Goal: Use online tool/utility: Utilize a website feature to perform a specific function

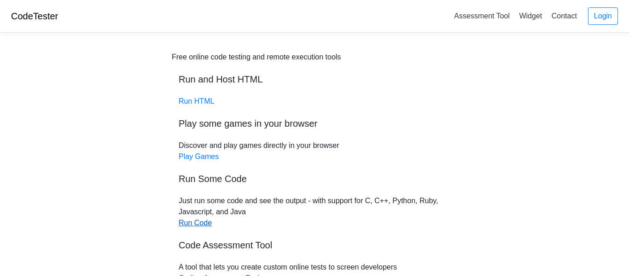
click at [203, 222] on link "Run Code" at bounding box center [195, 223] width 33 height 8
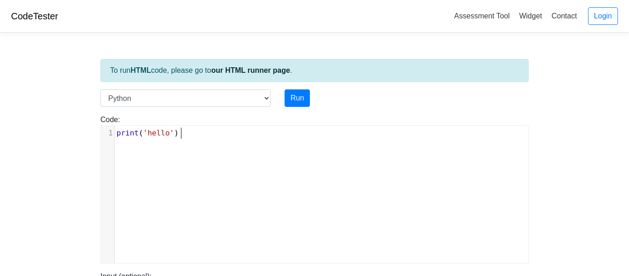
scroll to position [4, 0]
type textarea "print('hello')"
drag, startPoint x: 214, startPoint y: 133, endPoint x: 24, endPoint y: 123, distance: 190.4
click at [24, 123] on body "CodeTester Assessment Tool Widget Contact Login To run HTML code, please go to …" at bounding box center [314, 245] width 629 height 491
type textarea "z"
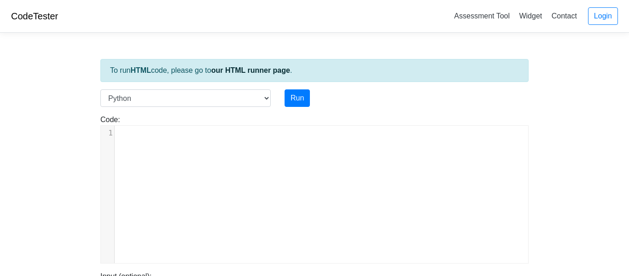
scroll to position [4, 4]
type textarea "x=int()"
type textarea "put"
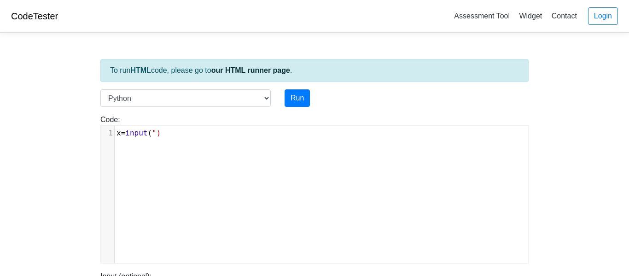
type textarea """"
type textarea "X"
click at [177, 133] on pre "x = input ( "X" )" at bounding box center [321, 132] width 413 height 11
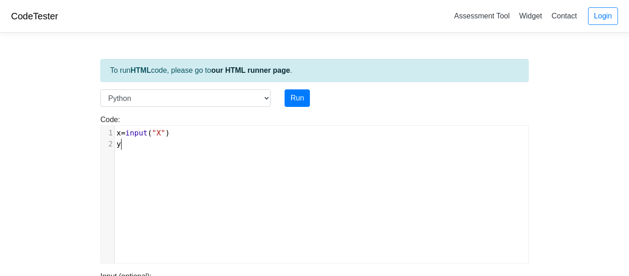
scroll to position [4, 9]
type textarea "y=input()"
type textarea ""y""
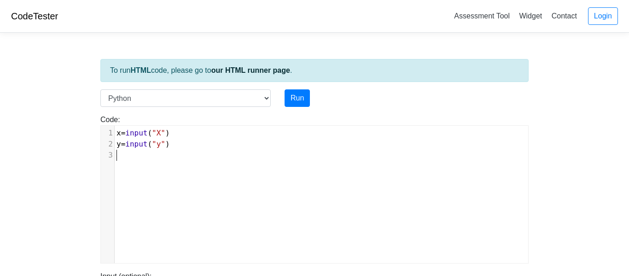
click at [162, 144] on span ""y"" at bounding box center [158, 143] width 13 height 9
type textarea "Y"
click at [153, 156] on pre "​" at bounding box center [321, 155] width 413 height 11
type textarea "p"
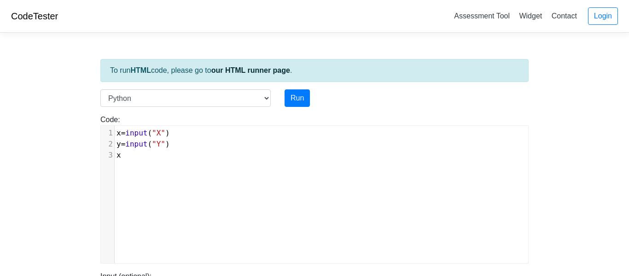
scroll to position [4, 9]
type textarea "x=z"
type textarea "y=x"
type textarea "x=Y"
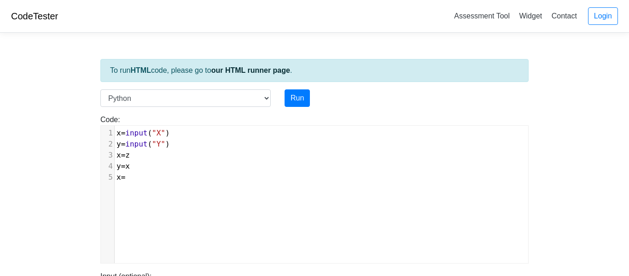
type textarea "y"
type textarea "print()"
type textarea "x"
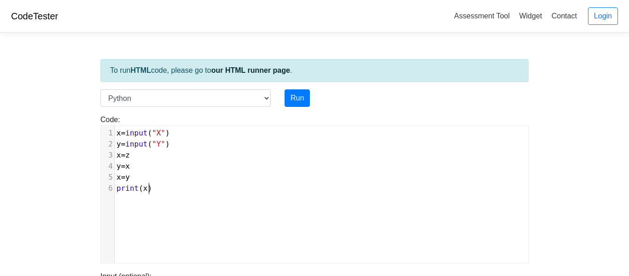
scroll to position [4, 5]
type textarea "print(_"
type textarea ")"
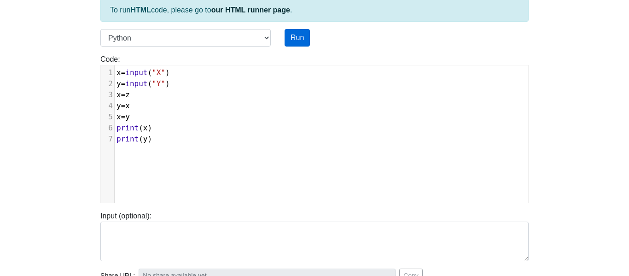
type textarea "y"
click at [300, 39] on button "Run" at bounding box center [296, 37] width 25 height 17
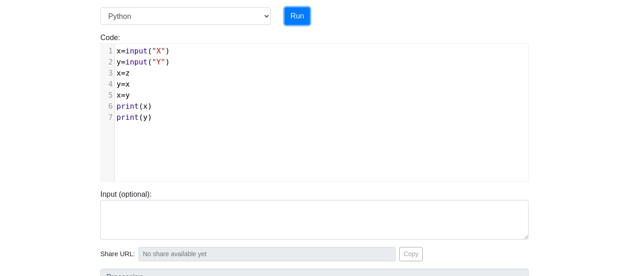
scroll to position [83, 0]
click at [299, 20] on button "Run" at bounding box center [296, 14] width 25 height 17
type input "https://codetester.io/runner?s=koW199p6WR"
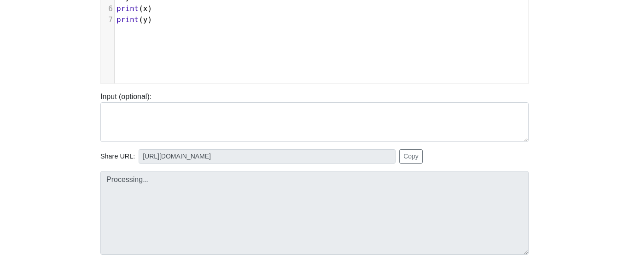
scroll to position [193, 0]
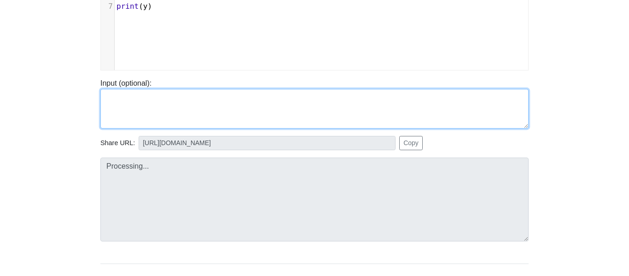
click at [233, 115] on textarea at bounding box center [314, 109] width 428 height 40
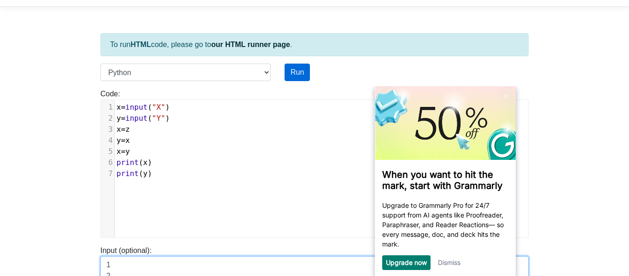
scroll to position [6, 0]
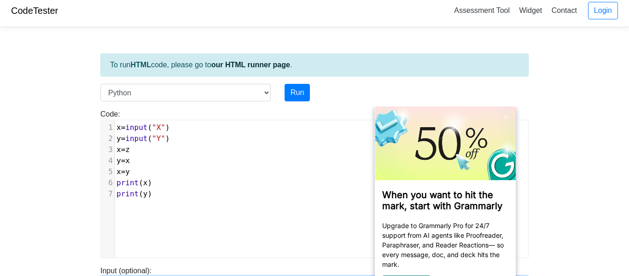
type textarea "1 2"
click at [334, 74] on div "To run HTML code, please go to our HTML runner page ." at bounding box center [314, 64] width 428 height 23
click at [271, 90] on div "Language C C++ Go Java Javascript Python Ruby" at bounding box center [185, 92] width 184 height 17
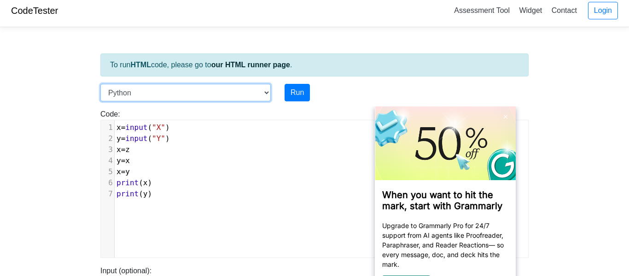
click at [261, 89] on select "C C++ Go Java Javascript Python Ruby" at bounding box center [185, 92] width 170 height 17
click at [259, 89] on select "C C++ Go Java Javascript Python Ruby" at bounding box center [185, 92] width 170 height 17
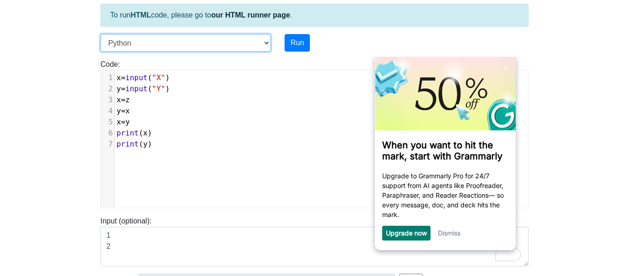
scroll to position [56, 0]
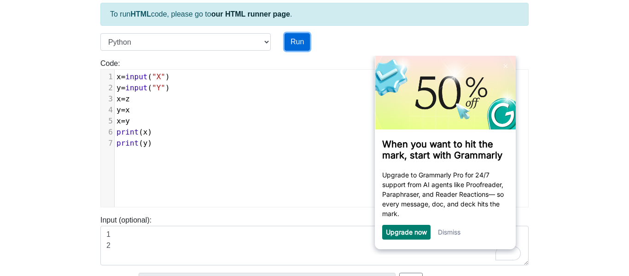
click at [294, 38] on button "Run" at bounding box center [296, 41] width 25 height 17
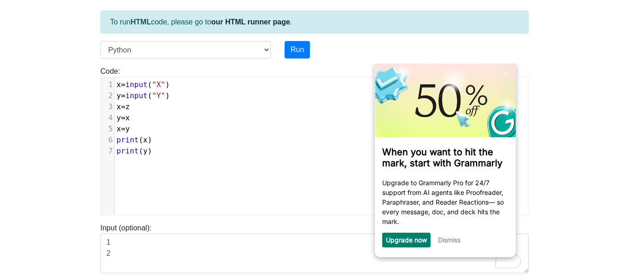
scroll to position [49, 0]
type textarea "x=input("X") y=input("Y") x=z y=x x=y print(x) print(y)"
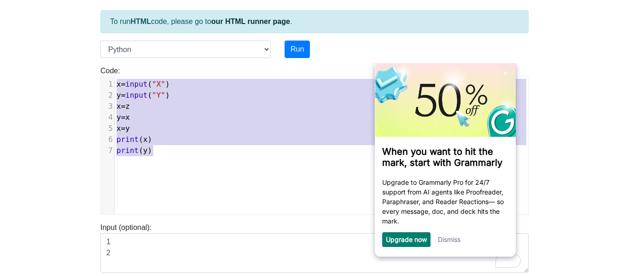
drag, startPoint x: 185, startPoint y: 162, endPoint x: 87, endPoint y: 35, distance: 161.1
click at [87, 35] on body "CodeTester Assessment Tool Widget Contact Login To run HTML code, please go to …" at bounding box center [314, 196] width 629 height 491
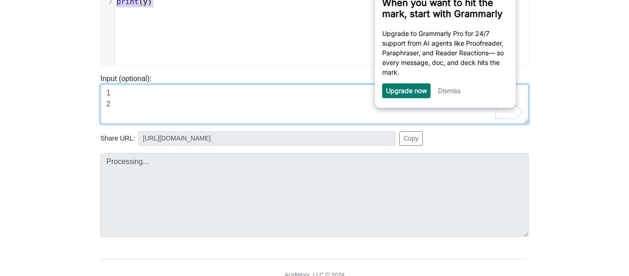
click at [266, 117] on textarea "1 2" at bounding box center [314, 104] width 428 height 40
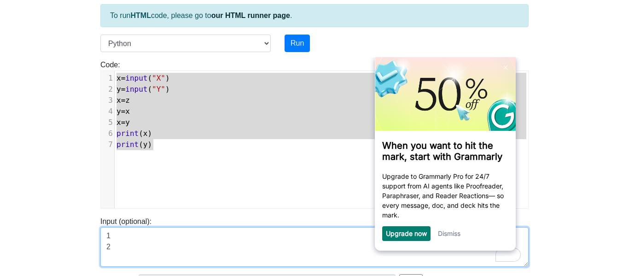
scroll to position [51, 0]
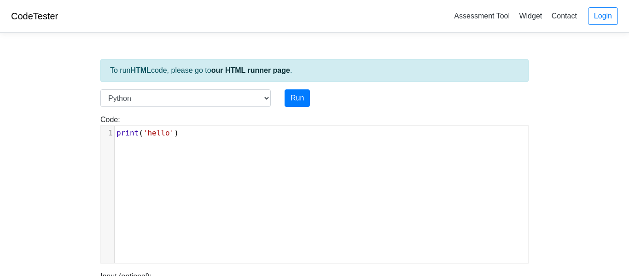
scroll to position [51, 0]
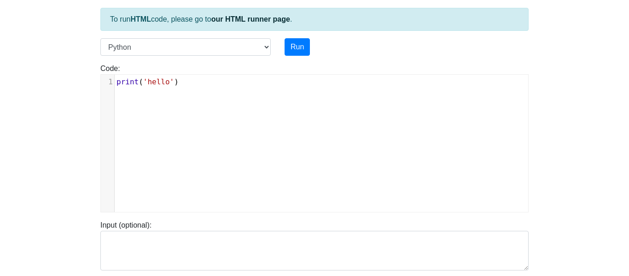
click at [218, 96] on div "xxxxxxxxxx 1 print ( 'hello' )" at bounding box center [321, 150] width 441 height 151
drag, startPoint x: 218, startPoint y: 96, endPoint x: 47, endPoint y: 93, distance: 170.8
click at [47, 93] on body "CodeTester Assessment Tool Widget Contact Login To run HTML code, please go to …" at bounding box center [314, 194] width 629 height 491
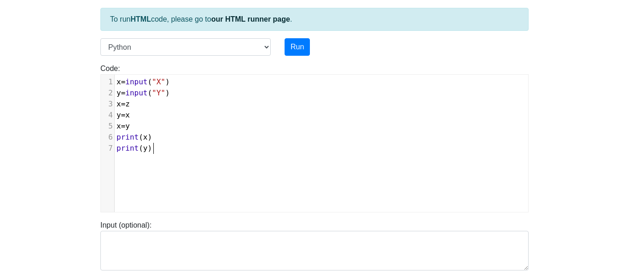
click at [235, 91] on pre "y = input ( "Y" )" at bounding box center [321, 92] width 413 height 11
click at [304, 42] on button "Run" at bounding box center [296, 46] width 25 height 17
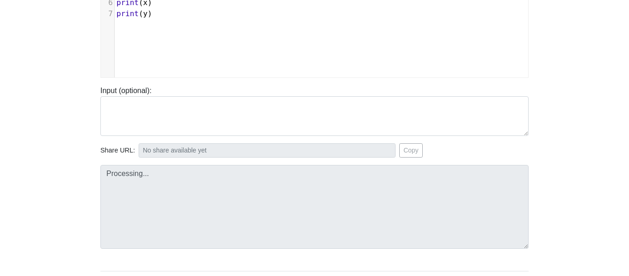
scroll to position [188, 0]
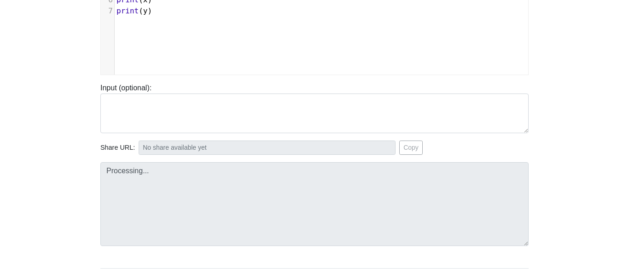
type input "[URL][DOMAIN_NAME]"
type textarea "Submission status: Runtime Error (NZEC) Stdout: X Stderr: Traceback (most recen…"
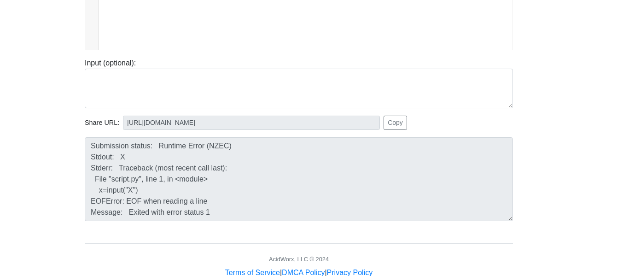
scroll to position [220, 16]
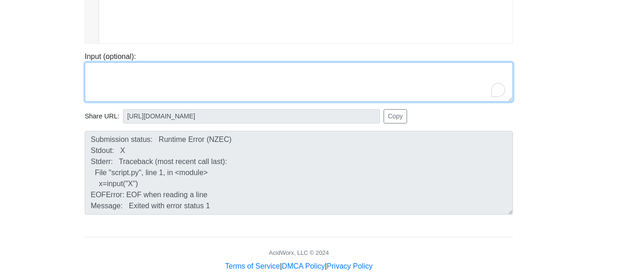
click at [193, 100] on textarea "To enrich screen reader interactions, please activate Accessibility in Grammarl…" at bounding box center [299, 82] width 428 height 40
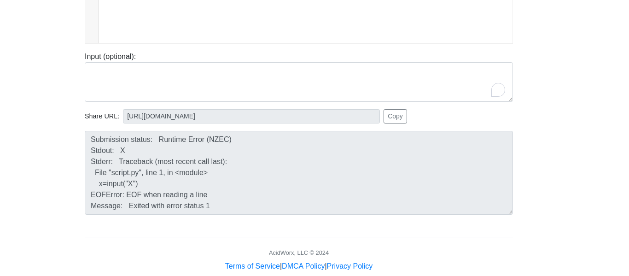
click at [29, 197] on body "CodeTester Assessment Tool Widget Contact Login To run HTML code, please go to …" at bounding box center [298, 25] width 629 height 491
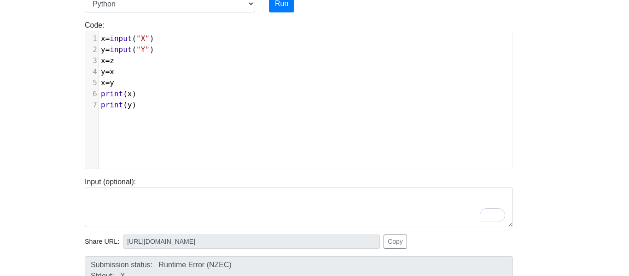
scroll to position [94, 16]
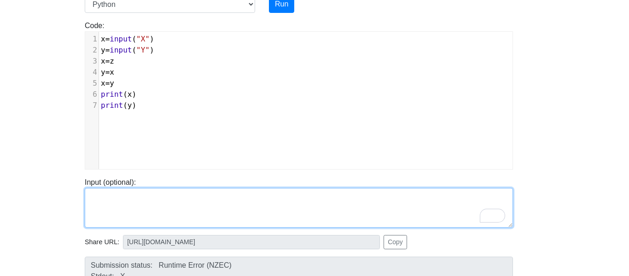
click at [227, 196] on textarea "To enrich screen reader interactions, please activate Accessibility in Grammarl…" at bounding box center [299, 208] width 428 height 40
type textarea "1 2"
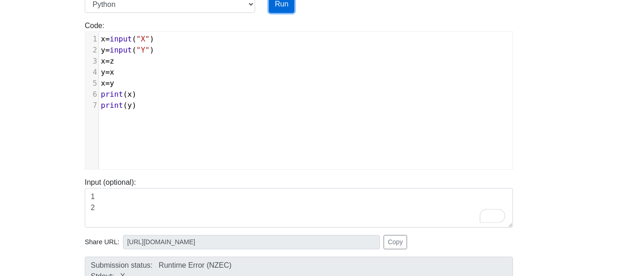
click at [290, 10] on button "Run" at bounding box center [281, 3] width 25 height 17
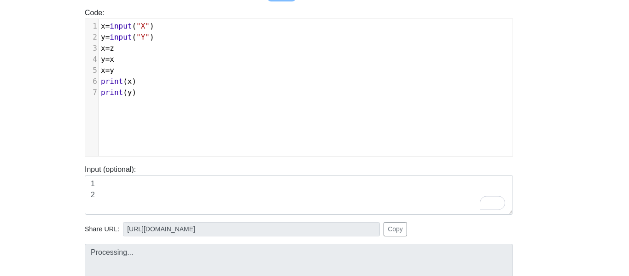
scroll to position [140, 16]
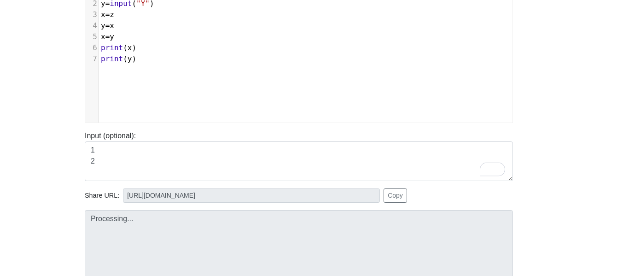
type input "[URL][DOMAIN_NAME]"
type textarea "Submission status: Runtime Error (NZEC) Stdout: XY Stderr: Traceback (most rece…"
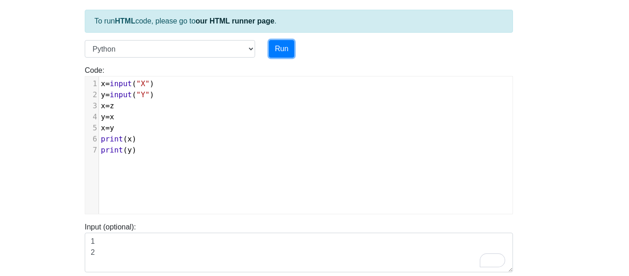
scroll to position [49, 16]
click at [160, 94] on pre "y = input ( "Y" )" at bounding box center [305, 95] width 413 height 11
type textarea "z=0"
click at [287, 47] on button "Run" at bounding box center [281, 49] width 25 height 17
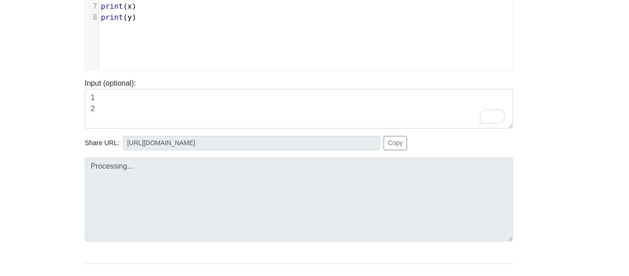
scroll to position [196, 16]
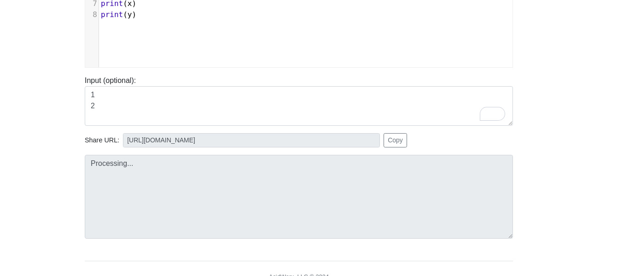
type input "[URL][DOMAIN_NAME]"
type textarea "Stdout: XY0 0"
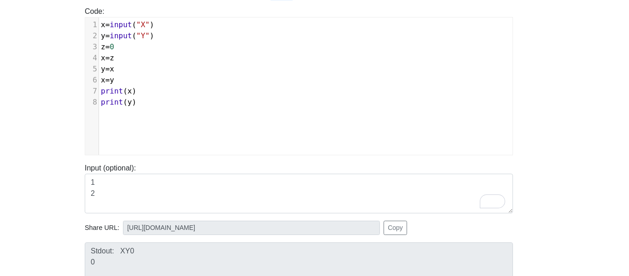
scroll to position [108, 16]
click at [105, 83] on span "=" at bounding box center [107, 80] width 5 height 9
type textarea "z"
click at [152, 85] on pre "z = y" at bounding box center [305, 80] width 413 height 11
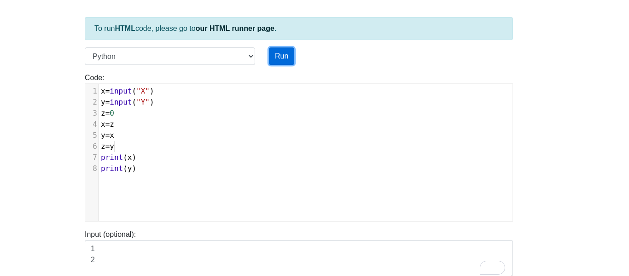
click at [285, 58] on button "Run" at bounding box center [281, 55] width 25 height 17
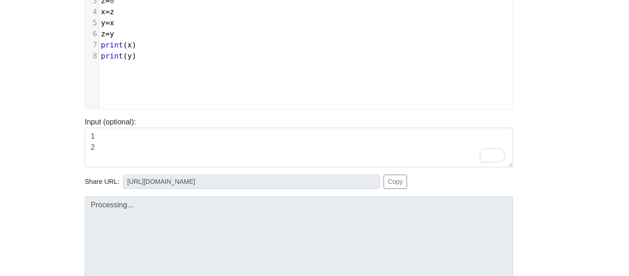
scroll to position [162, 16]
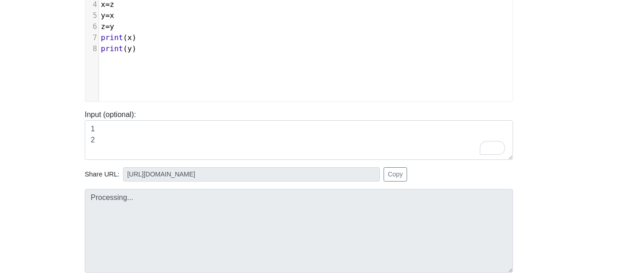
type input "[URL][DOMAIN_NAME]"
type textarea "Stdout: XY0 0"
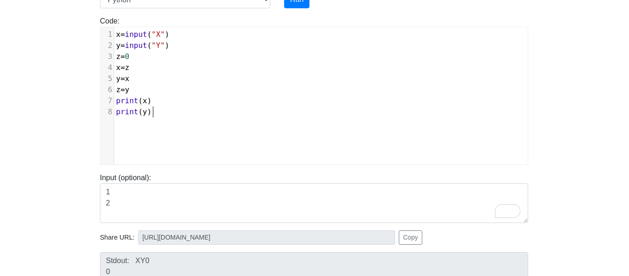
scroll to position [4, 0]
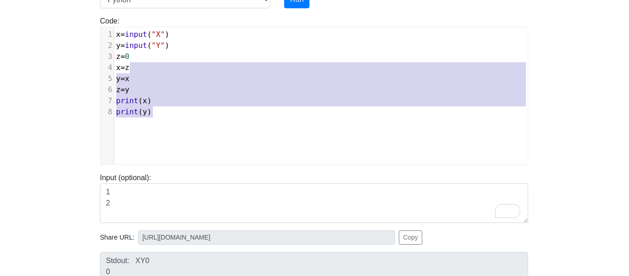
type textarea "x=input("X") y=input("Y") z=0 x=z y=x z=y print(x) print(y)"
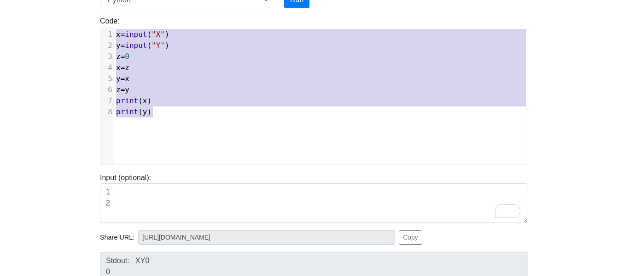
drag, startPoint x: 260, startPoint y: 116, endPoint x: 86, endPoint y: -10, distance: 214.5
click at [86, 0] on html "CodeTester Assessment Tool Widget Contact Login To run HTML code, please go to …" at bounding box center [314, 158] width 629 height 513
click at [181, 48] on pre "y = input ( "Y" )" at bounding box center [320, 45] width 413 height 11
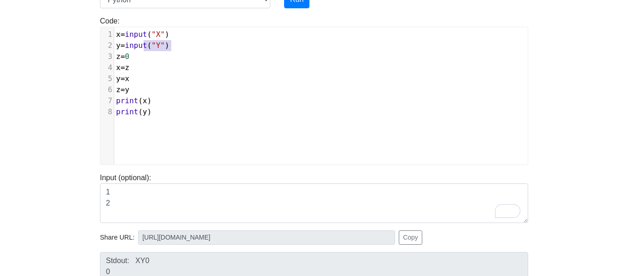
type textarea "nput("Y")"
drag, startPoint x: 179, startPoint y: 47, endPoint x: 128, endPoint y: 44, distance: 51.2
click at [128, 44] on pre "y = input ( "Y" )" at bounding box center [320, 45] width 413 height 11
type textarea "1"
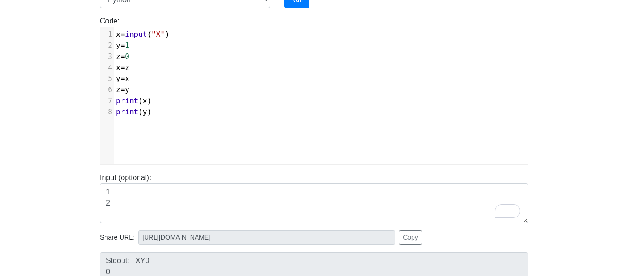
click at [179, 33] on pre "x = input ( "X" )" at bounding box center [320, 34] width 413 height 11
type textarea "2"
click at [554, 130] on body "CodeTester Assessment Tool Widget Contact Login To run HTML code, please go to …" at bounding box center [314, 147] width 629 height 491
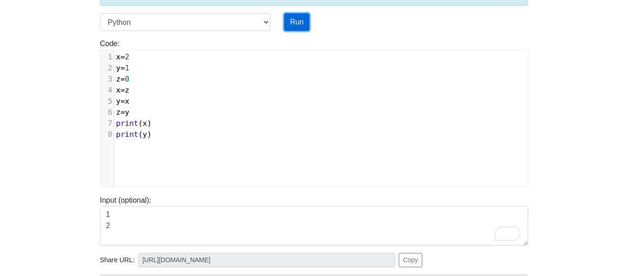
click at [301, 21] on button "Run" at bounding box center [296, 21] width 25 height 17
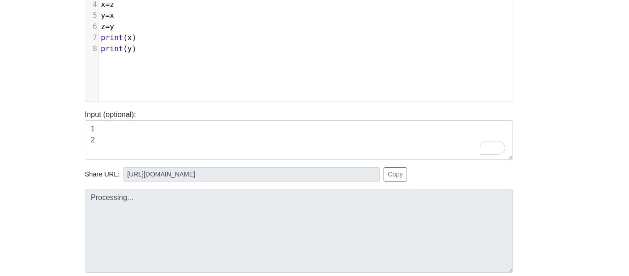
scroll to position [162, 11]
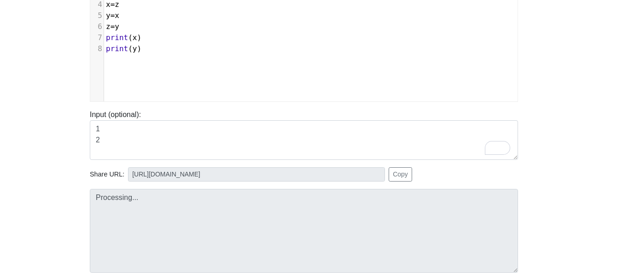
type input "[URL][DOMAIN_NAME]"
type textarea "Stdout: 0 0"
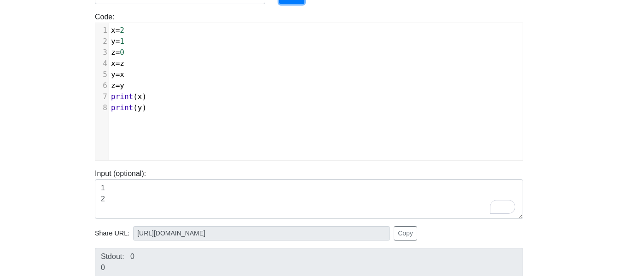
scroll to position [102, 6]
